Goal: Transaction & Acquisition: Download file/media

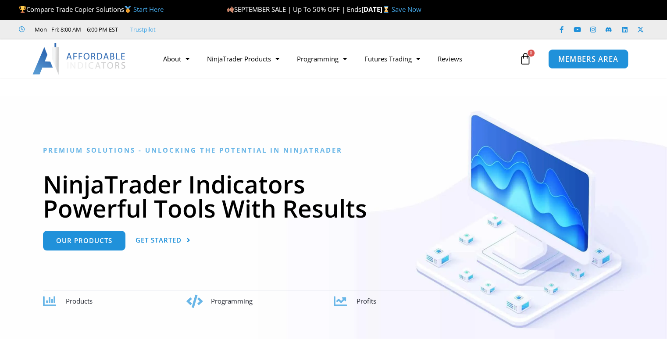
click at [564, 53] on link "MEMBERS AREA" at bounding box center [588, 59] width 80 height 20
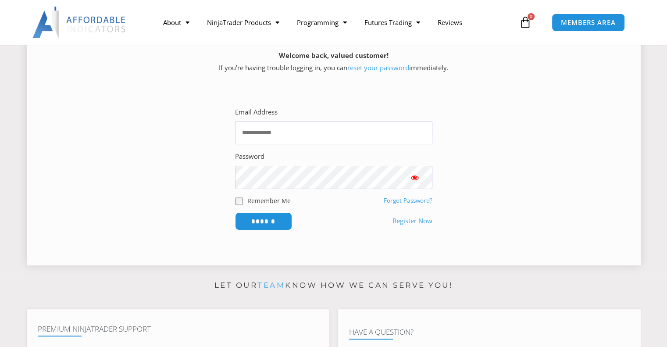
scroll to position [132, 0]
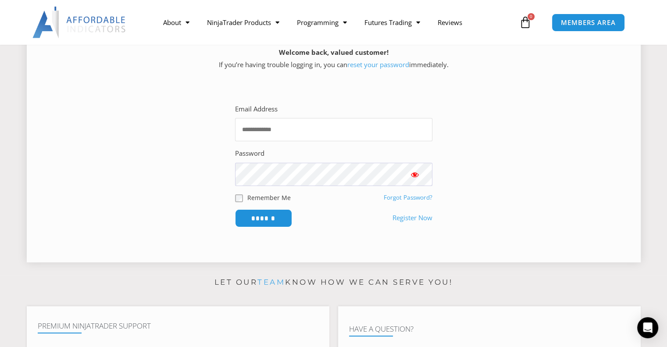
click at [281, 123] on input "Email Address" at bounding box center [333, 129] width 197 height 23
type input "**********"
click at [235, 209] on input "******" at bounding box center [263, 218] width 57 height 18
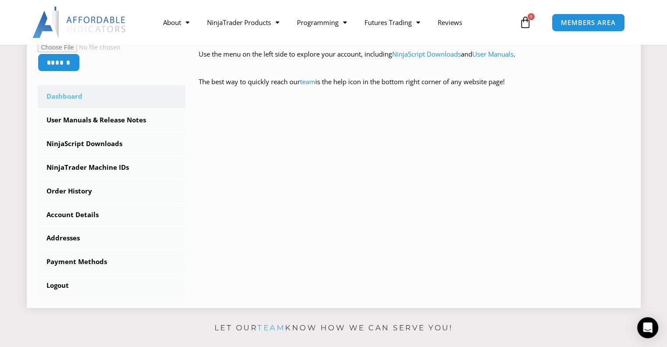
scroll to position [263, 0]
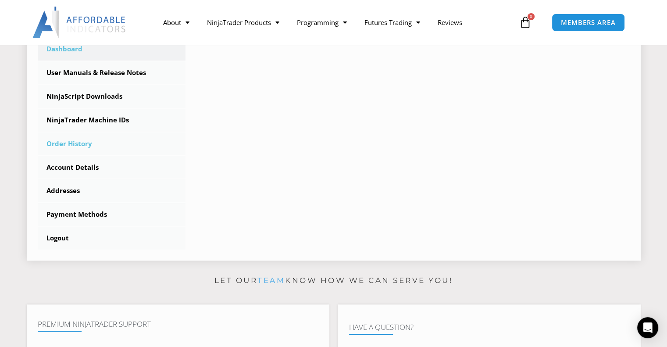
click at [82, 143] on link "Order History" at bounding box center [112, 143] width 148 height 23
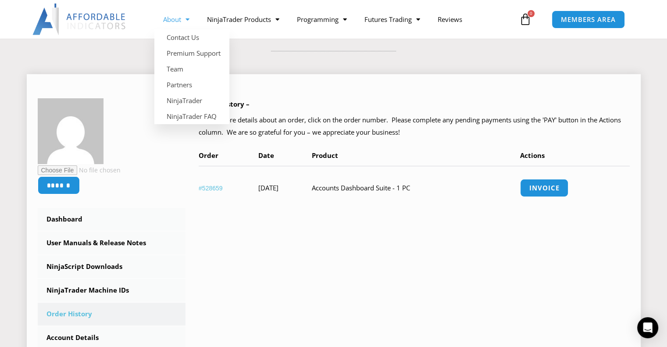
scroll to position [132, 0]
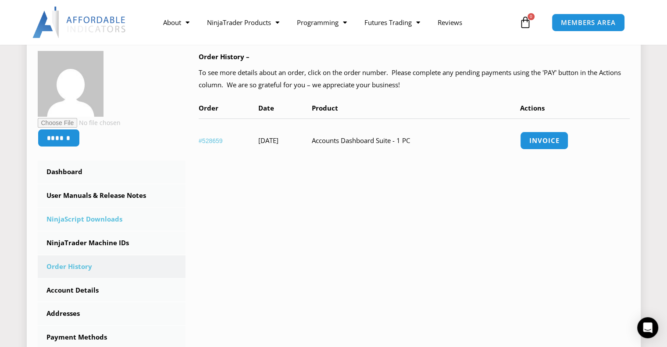
click at [72, 219] on link "NinjaScript Downloads" at bounding box center [112, 219] width 148 height 23
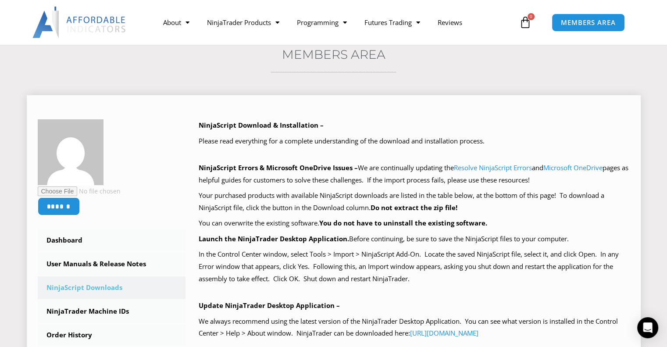
scroll to position [219, 0]
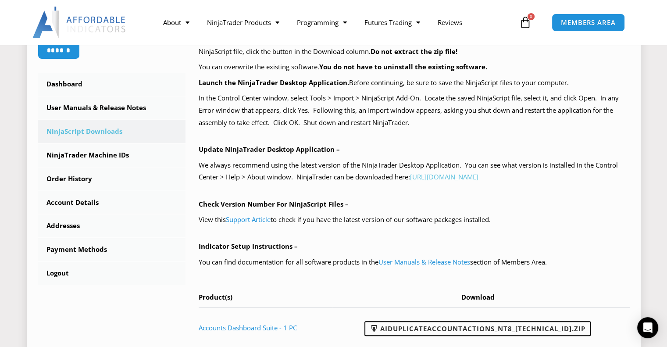
click at [431, 177] on link "[URL][DOMAIN_NAME]" at bounding box center [444, 176] width 68 height 9
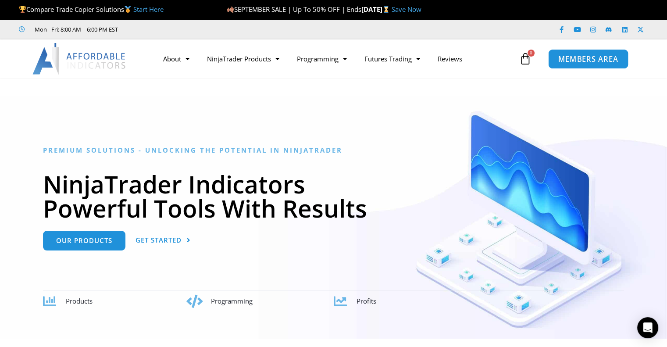
click at [582, 59] on span "MEMBERS AREA" at bounding box center [588, 58] width 60 height 7
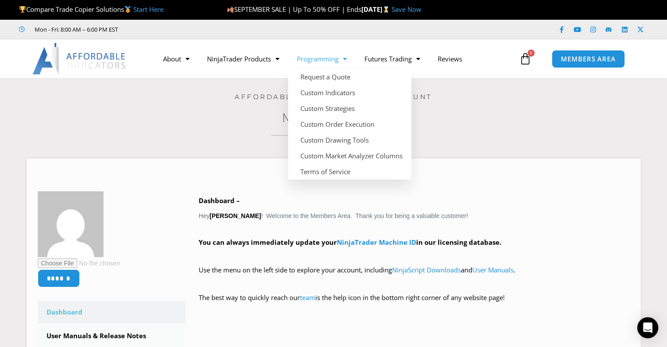
click at [329, 57] on link "Programming" at bounding box center [322, 59] width 68 height 20
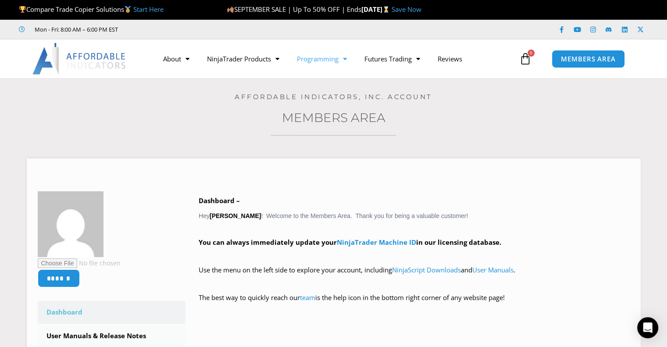
click at [329, 57] on link "Programming" at bounding box center [322, 59] width 68 height 20
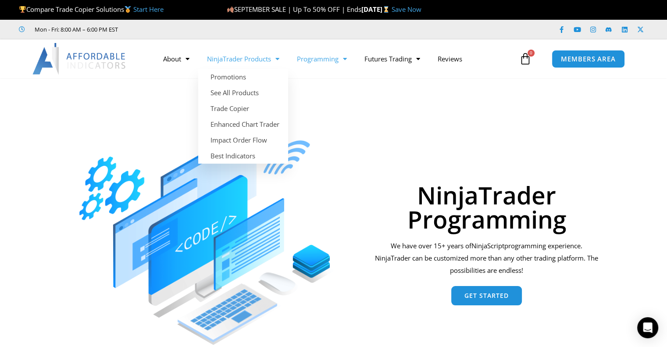
click at [235, 60] on link "NinjaTrader Products" at bounding box center [243, 59] width 90 height 20
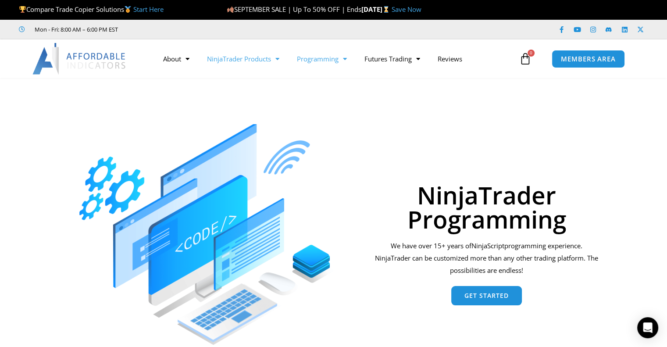
click at [235, 60] on link "NinjaTrader Products" at bounding box center [243, 59] width 90 height 20
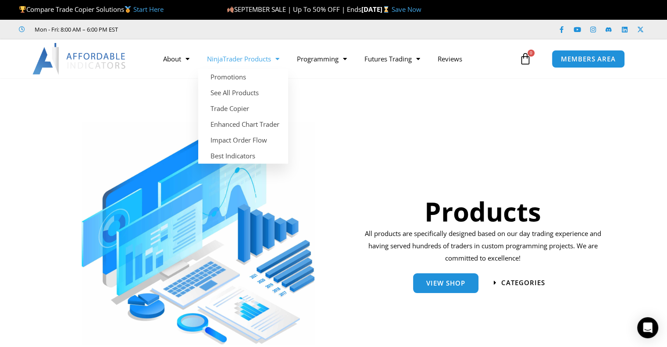
click at [228, 57] on link "NinjaTrader Products" at bounding box center [243, 59] width 90 height 20
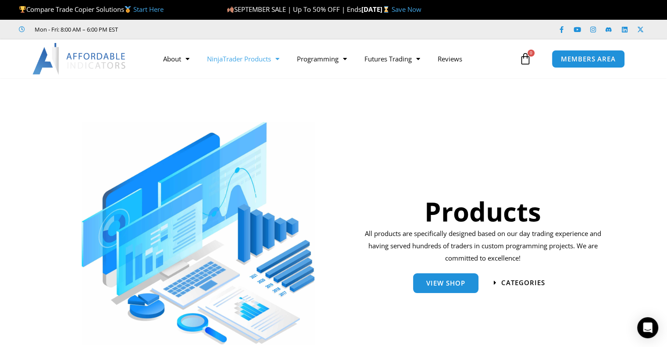
click at [228, 57] on link "NinjaTrader Products" at bounding box center [243, 59] width 90 height 20
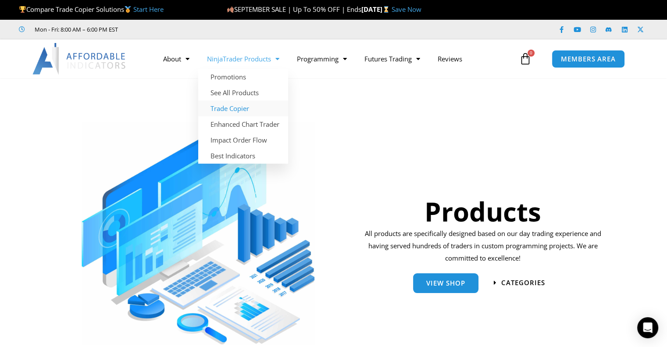
click at [220, 105] on link "Trade Copier" at bounding box center [243, 108] width 90 height 16
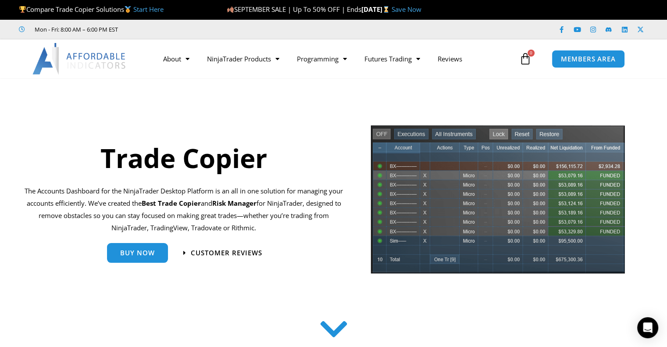
scroll to position [88, 0]
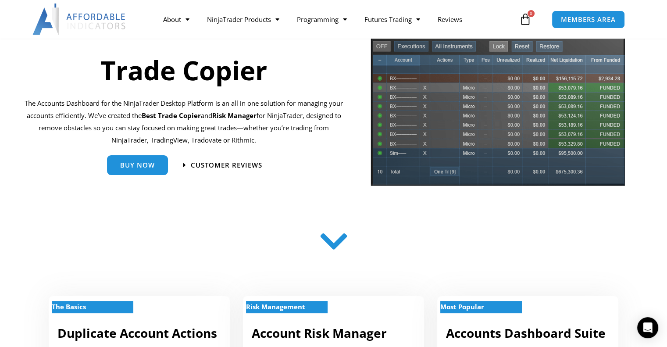
click at [89, 8] on img at bounding box center [79, 20] width 94 height 32
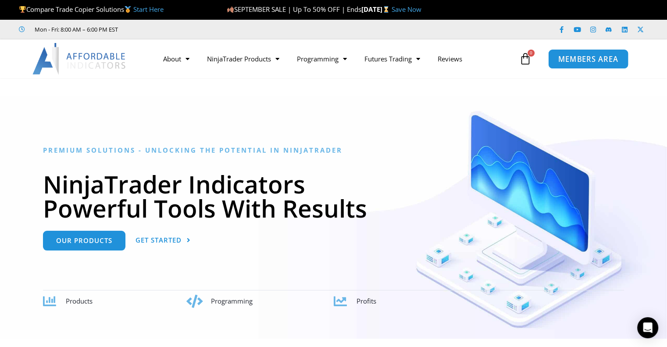
click at [579, 63] on link "MEMBERS AREA" at bounding box center [588, 59] width 80 height 20
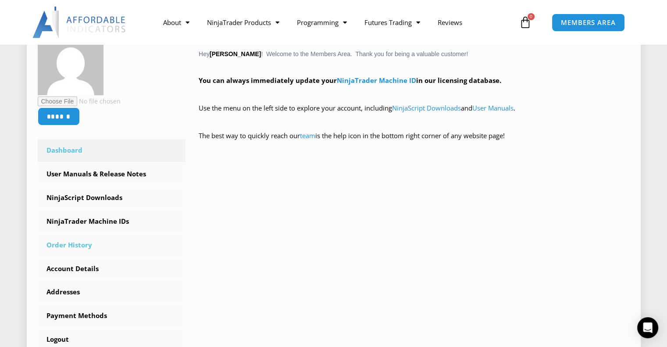
scroll to position [219, 0]
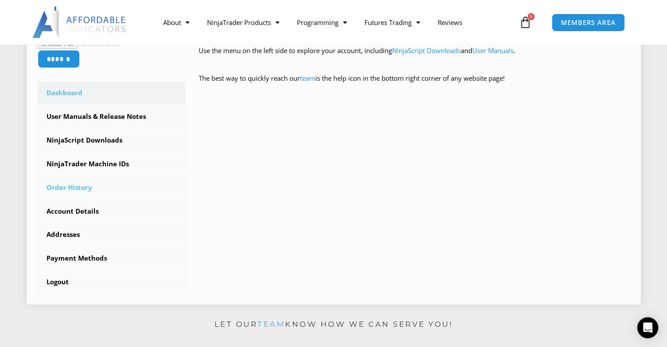
click at [67, 189] on link "Order History" at bounding box center [112, 187] width 148 height 23
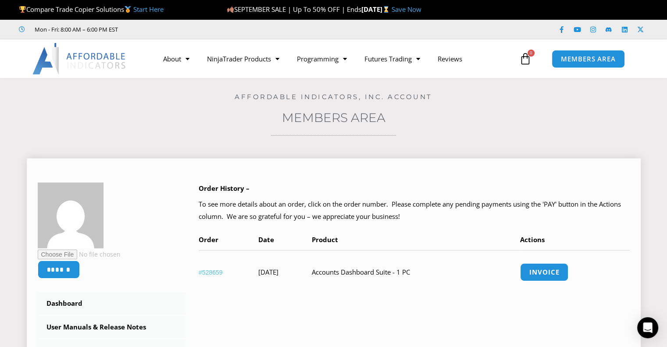
click at [209, 273] on link "#528659" at bounding box center [211, 272] width 24 height 7
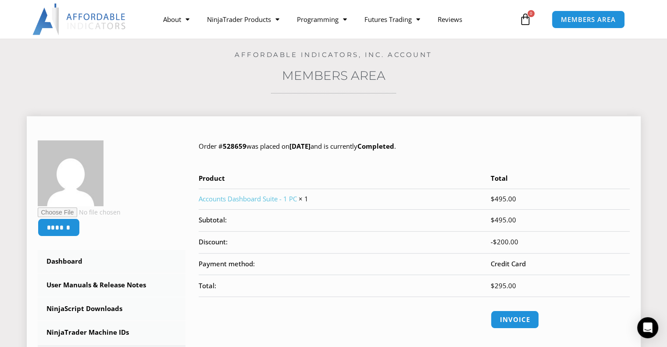
scroll to position [132, 0]
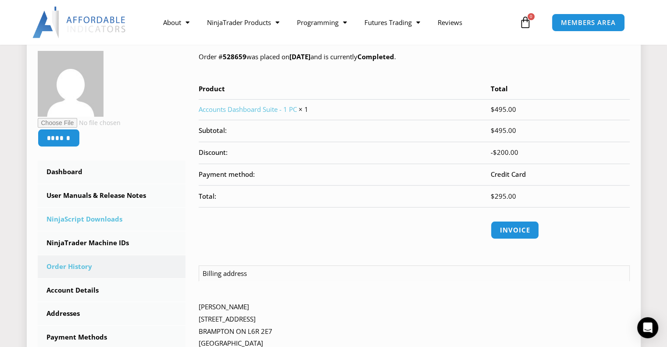
click at [61, 219] on link "NinjaScript Downloads" at bounding box center [112, 219] width 148 height 23
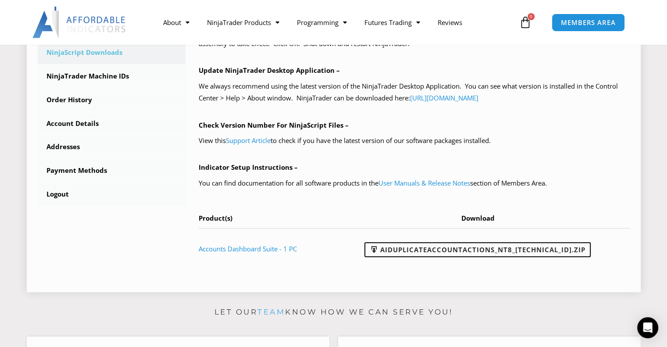
scroll to position [395, 0]
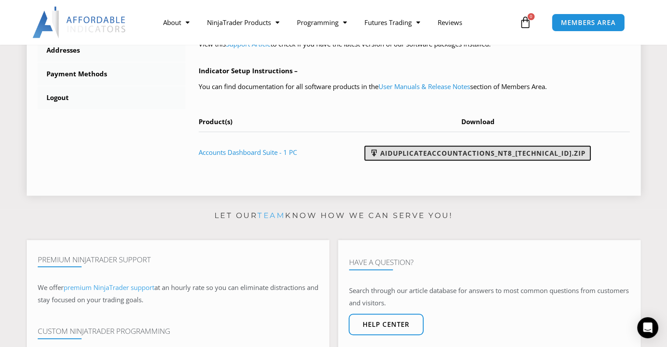
click at [416, 154] on link "AIDuplicateAccountActions_NT8_25.9.10.1.zip" at bounding box center [477, 153] width 226 height 15
